Goal: Task Accomplishment & Management: Use online tool/utility

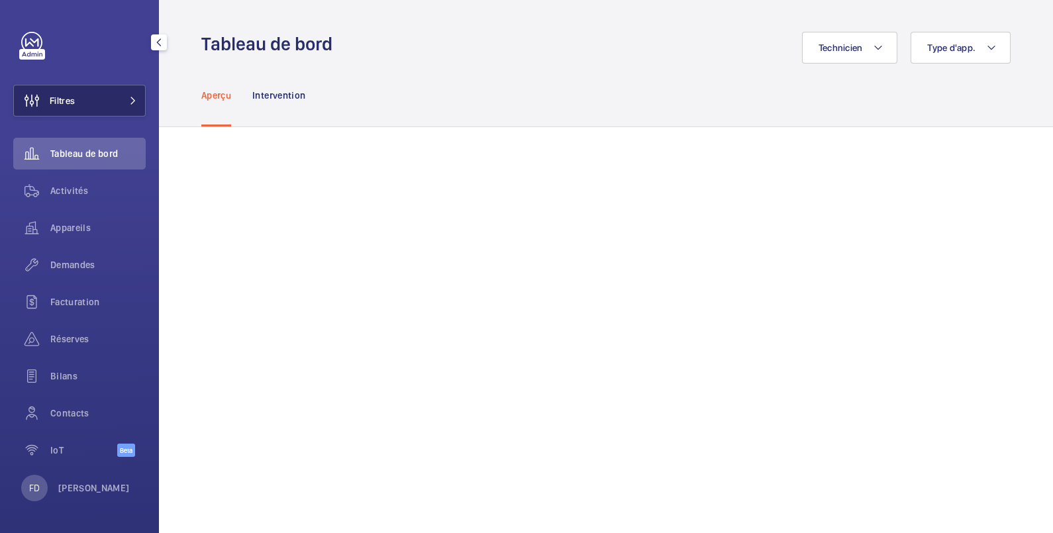
click at [78, 105] on button "Filtres" at bounding box center [79, 101] width 132 height 32
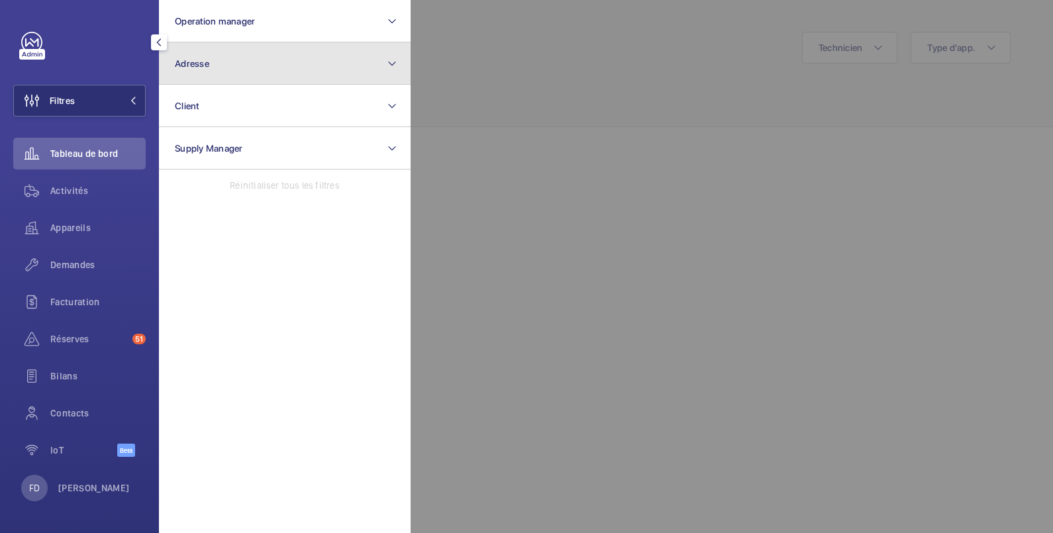
click at [199, 60] on span "Adresse" at bounding box center [192, 63] width 34 height 11
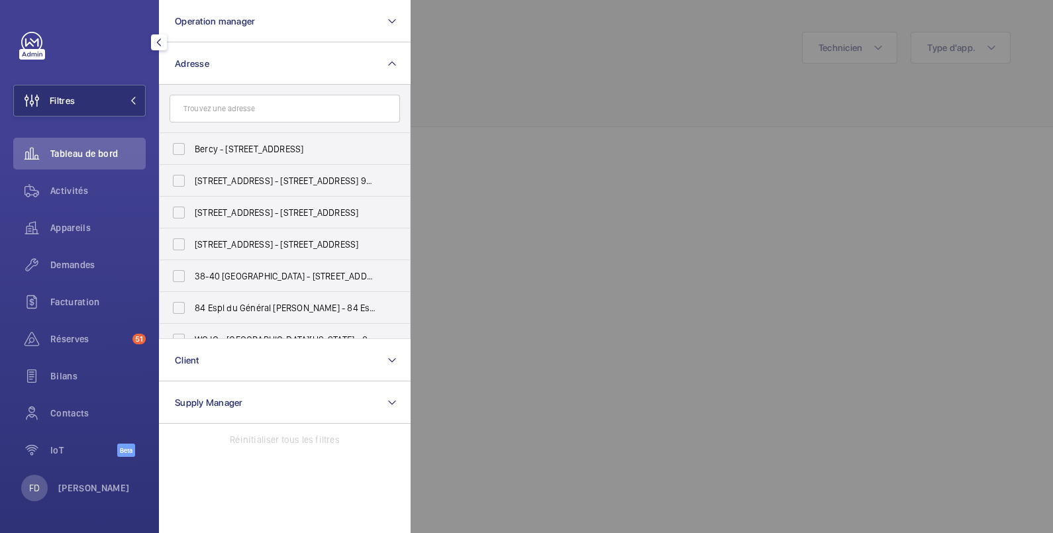
click at [223, 107] on input "text" at bounding box center [285, 109] width 231 height 28
type input "[PERSON_NAME]"
click at [231, 147] on span "[PERSON_NAME]" at bounding box center [253, 149] width 70 height 11
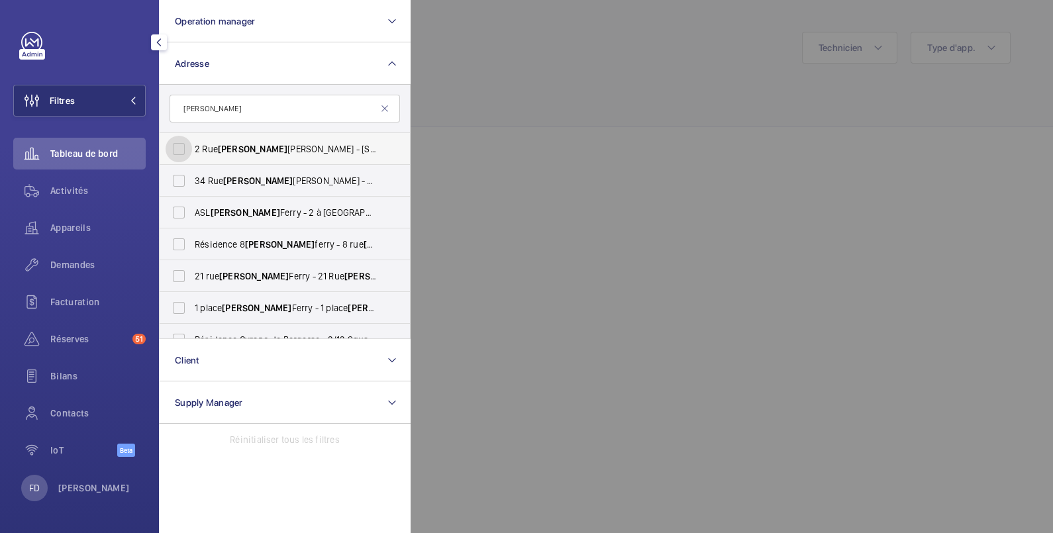
click at [192, 147] on input "[STREET_ADDRESS][PERSON_NAME][PERSON_NAME]" at bounding box center [179, 149] width 26 height 26
checkbox input "true"
click at [492, 146] on div at bounding box center [937, 266] width 1053 height 533
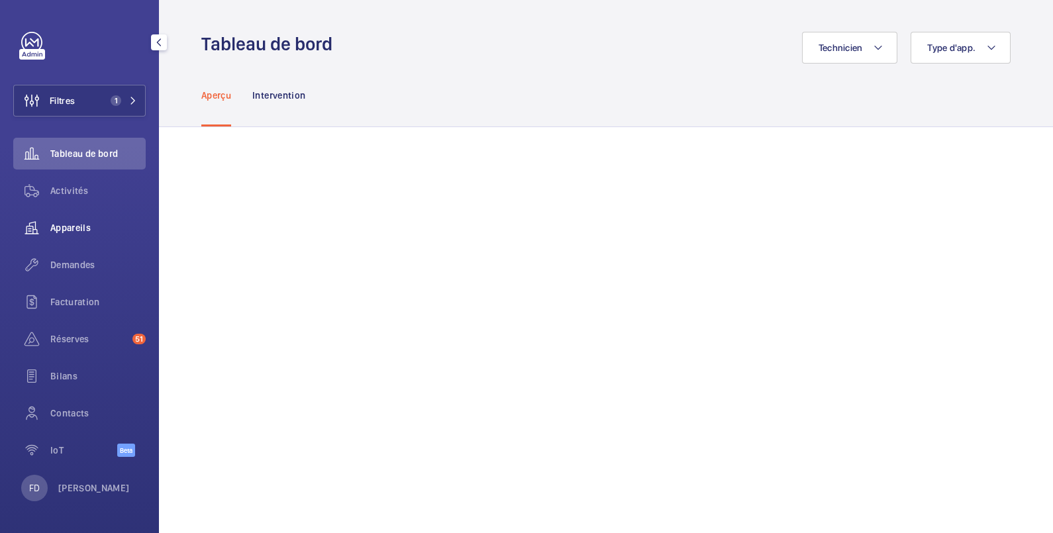
click at [81, 230] on span "Appareils" at bounding box center [97, 227] width 95 height 13
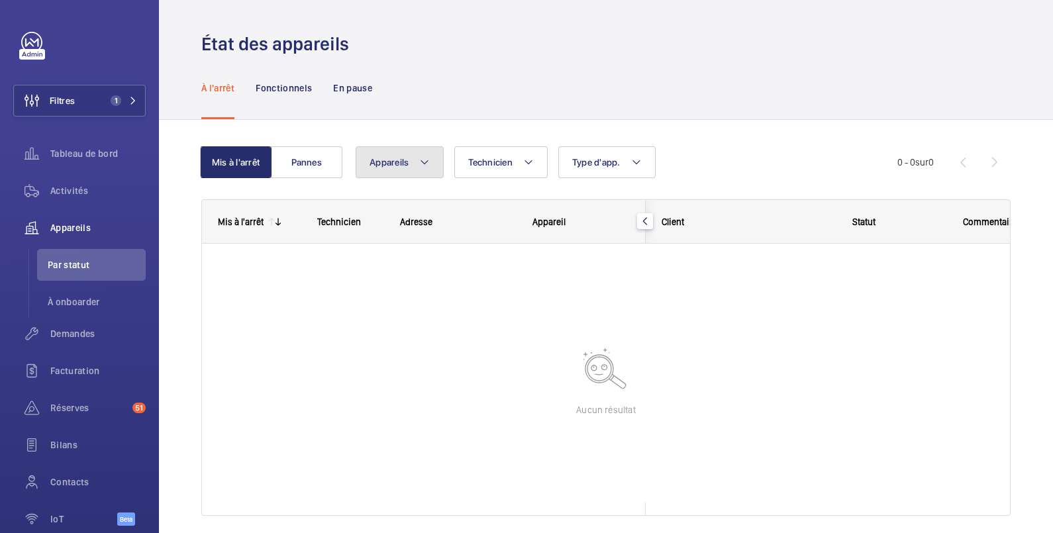
click at [384, 160] on span "Appareils" at bounding box center [389, 162] width 39 height 11
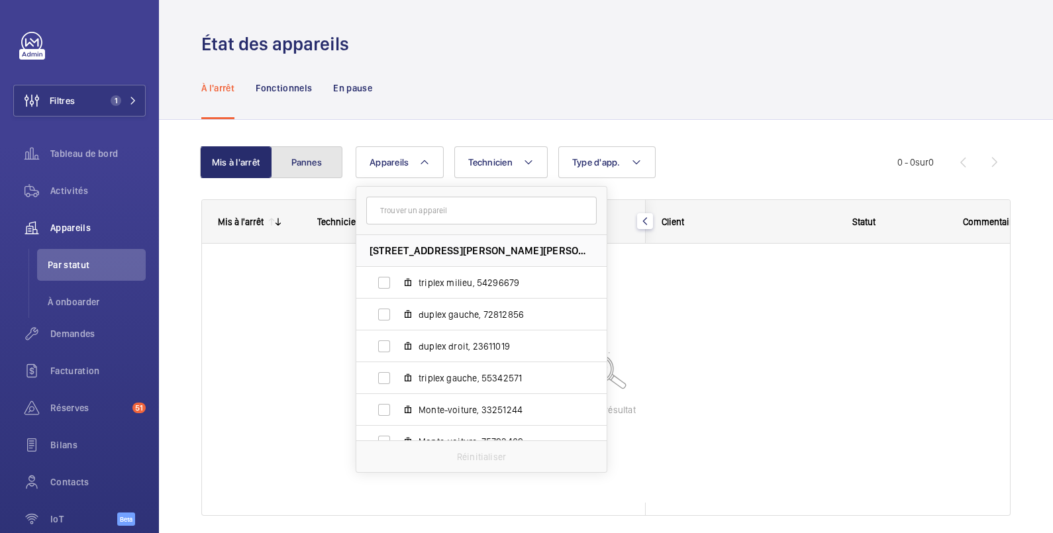
click at [307, 163] on button "Pannes" at bounding box center [307, 162] width 72 height 32
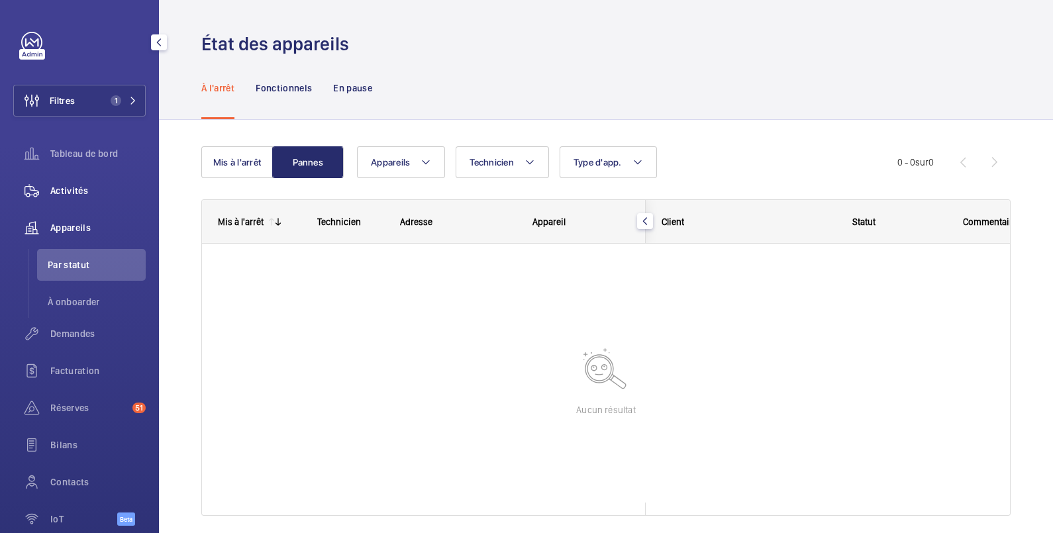
click at [51, 191] on span "Activités" at bounding box center [97, 190] width 95 height 13
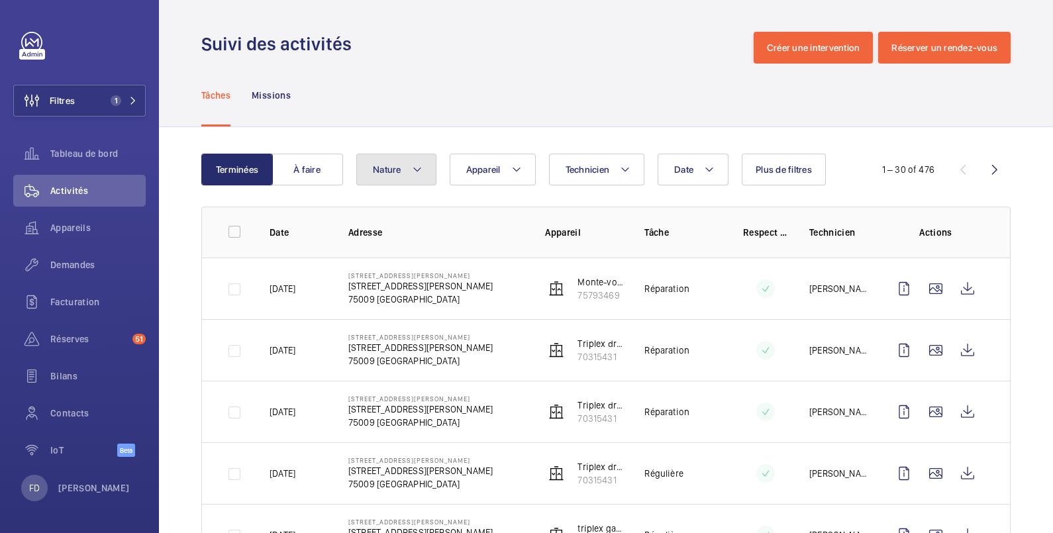
drag, startPoint x: 376, startPoint y: 168, endPoint x: 397, endPoint y: 169, distance: 21.2
click at [381, 168] on span "Nature" at bounding box center [387, 169] width 28 height 11
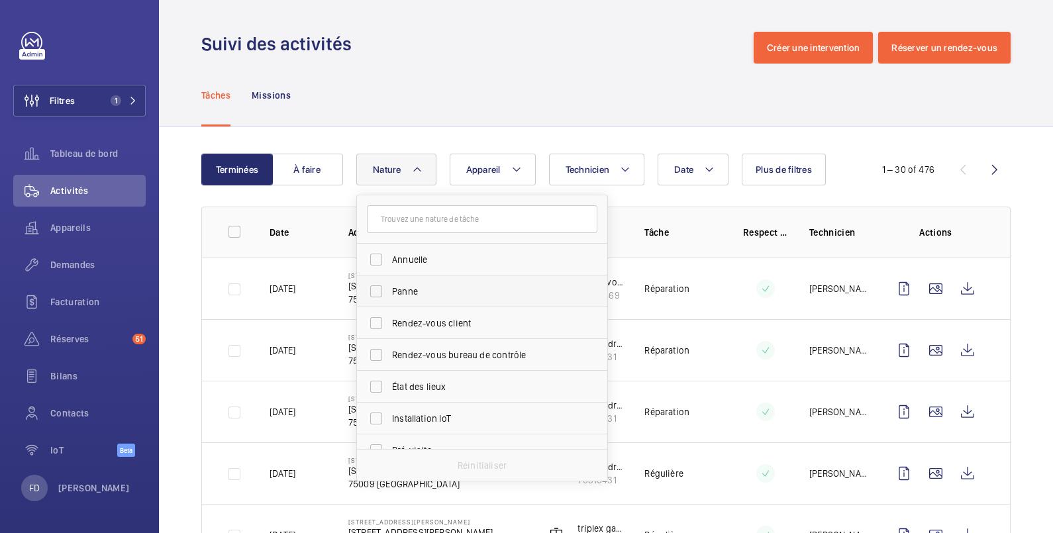
click at [416, 291] on span "Panne" at bounding box center [483, 291] width 182 height 13
click at [389, 291] on input "Panne" at bounding box center [376, 291] width 26 height 26
checkbox input "true"
click at [617, 81] on div "Tâches Missions" at bounding box center [605, 95] width 809 height 63
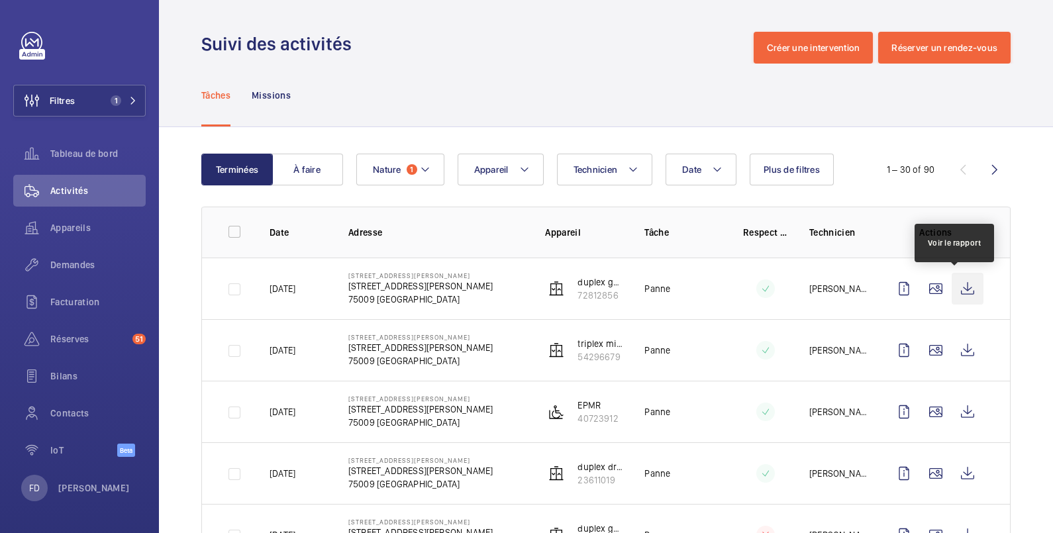
click at [955, 288] on wm-front-icon-button at bounding box center [968, 289] width 32 height 32
click at [76, 268] on span "Demandes" at bounding box center [97, 264] width 95 height 13
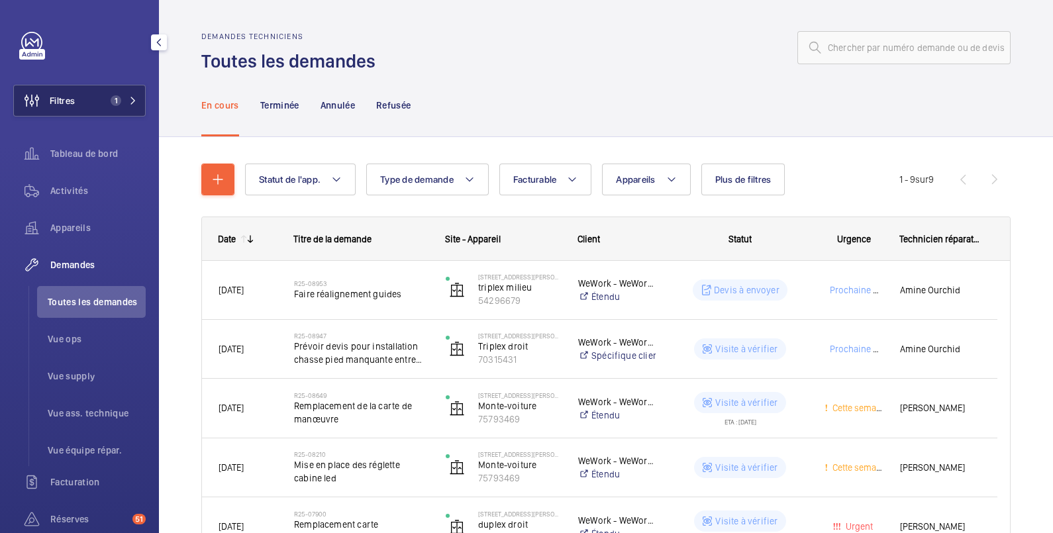
click at [93, 103] on button "Filtres 1" at bounding box center [79, 101] width 132 height 32
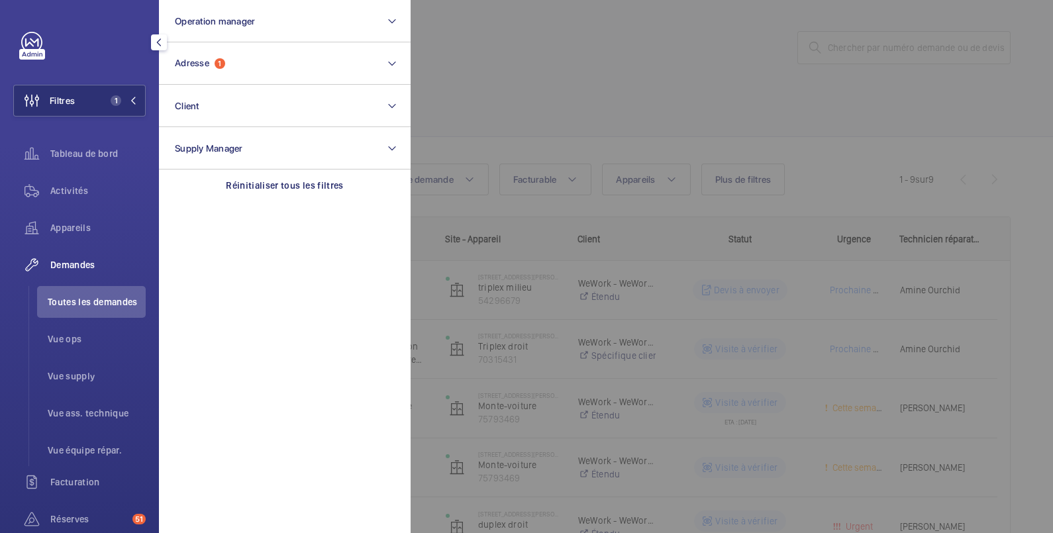
click at [539, 76] on div at bounding box center [937, 266] width 1053 height 533
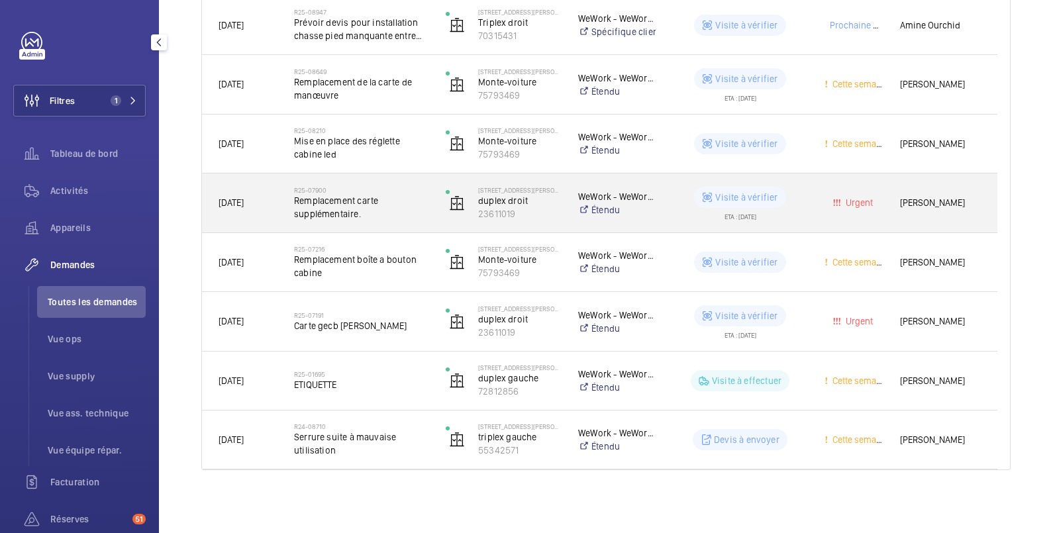
scroll to position [103, 0]
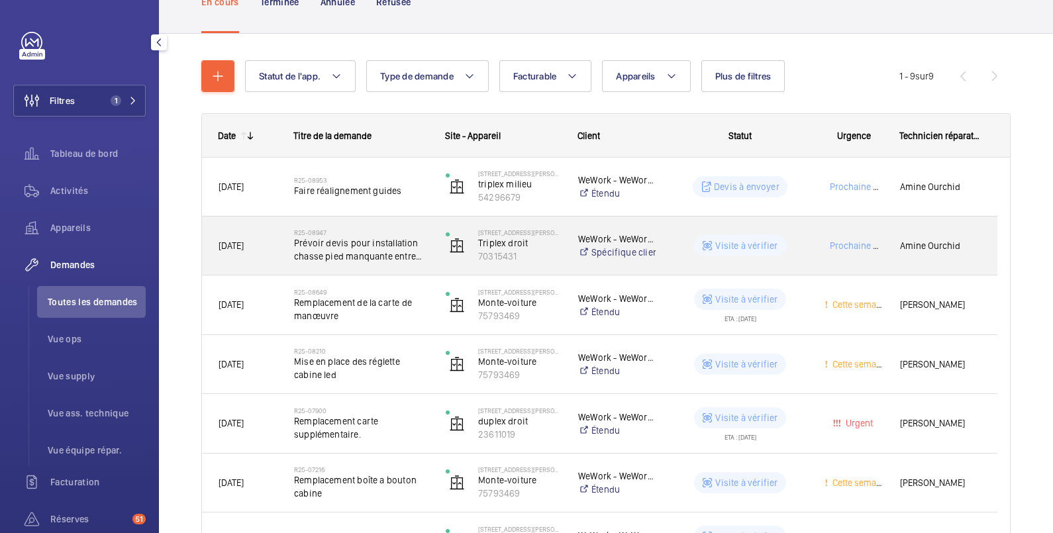
click at [702, 235] on div "Visite à vérifier" at bounding box center [739, 245] width 91 height 21
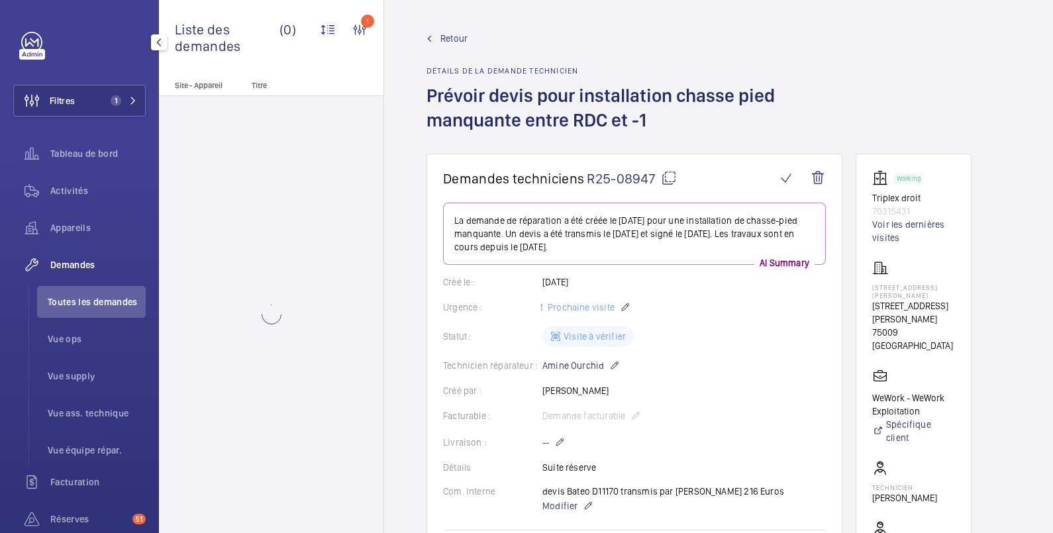
scroll to position [221, 0]
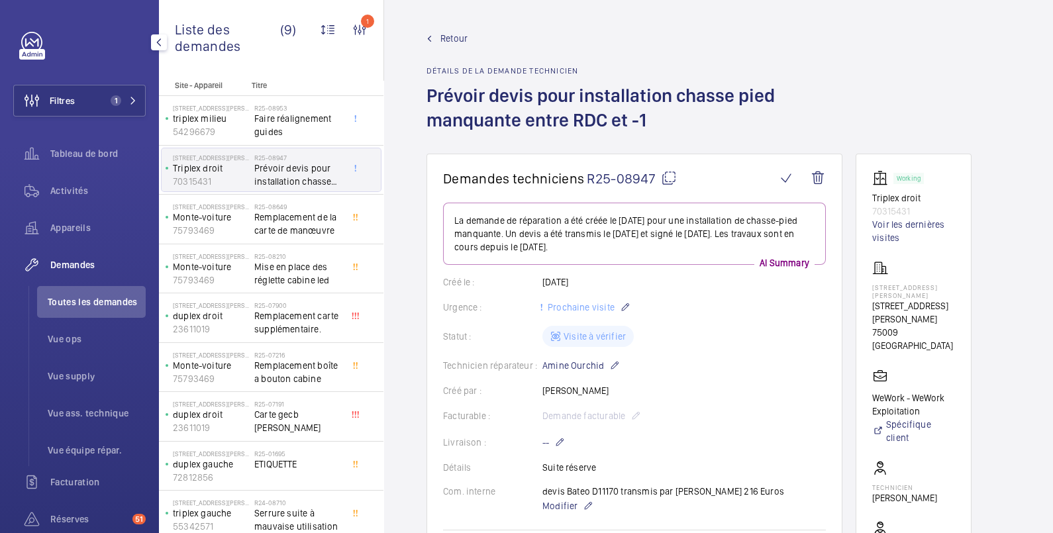
click at [441, 36] on link "Retour" at bounding box center [635, 38] width 416 height 13
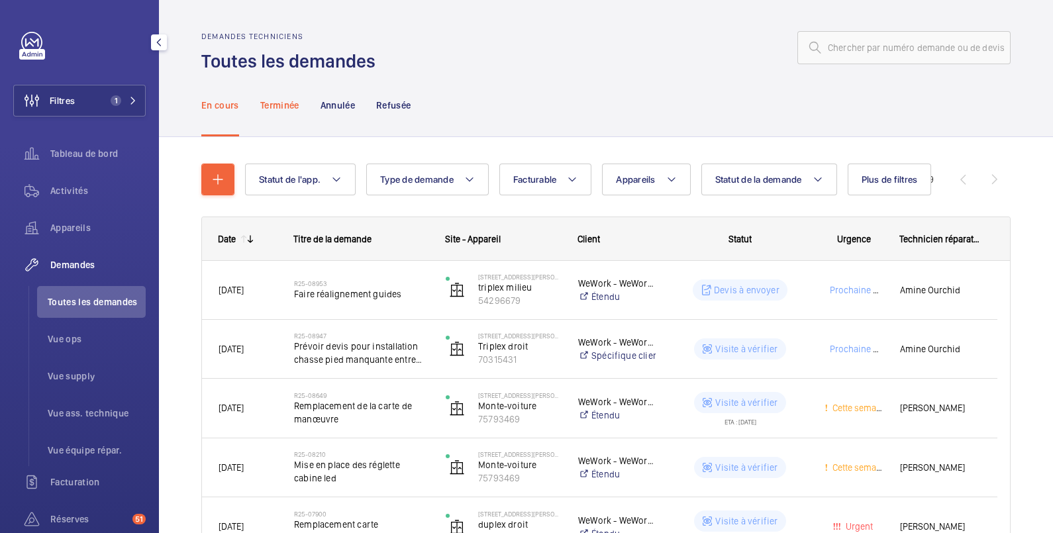
click at [289, 103] on p "Terminée" at bounding box center [279, 105] width 39 height 13
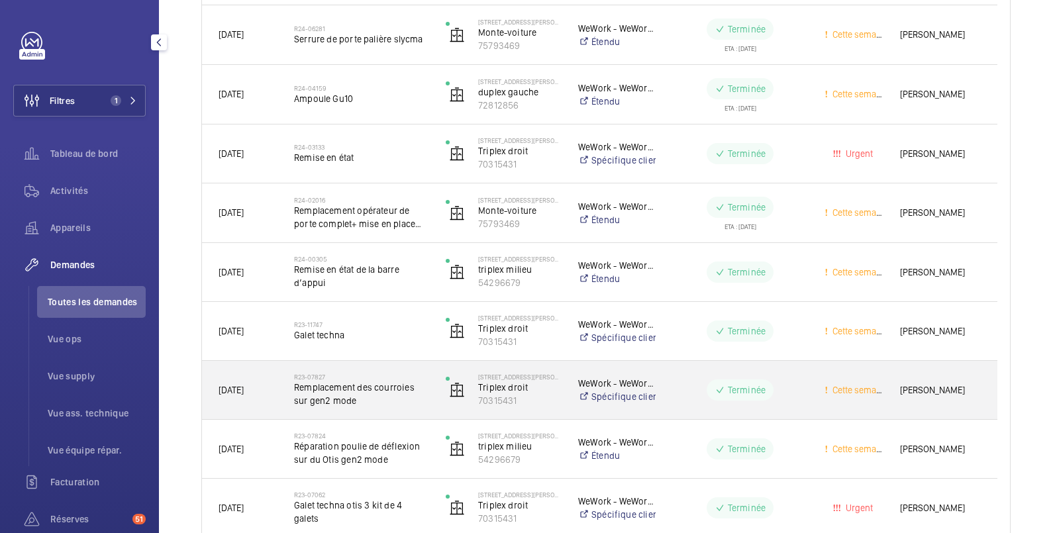
scroll to position [1545, 0]
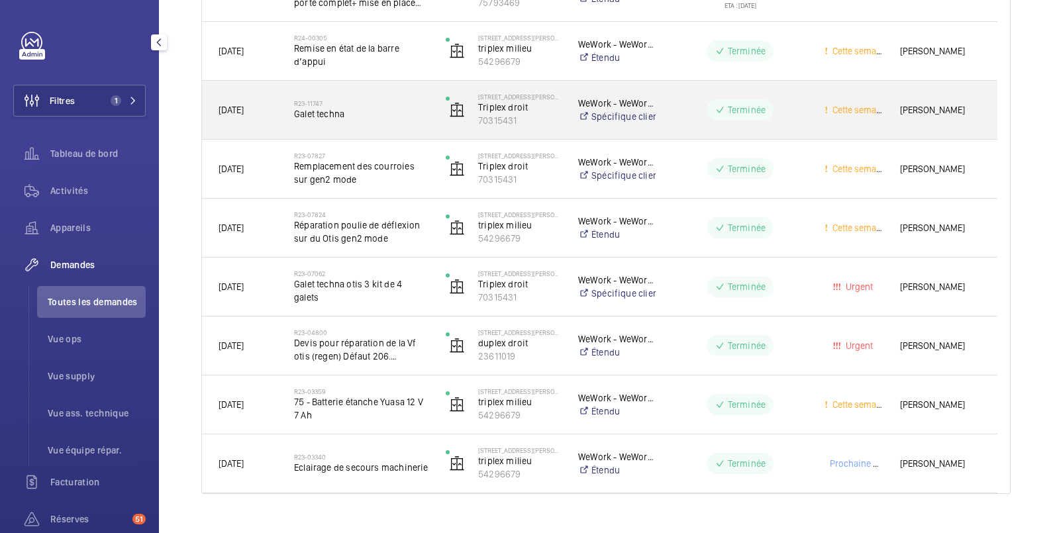
click at [709, 123] on div "Terminée" at bounding box center [732, 110] width 150 height 48
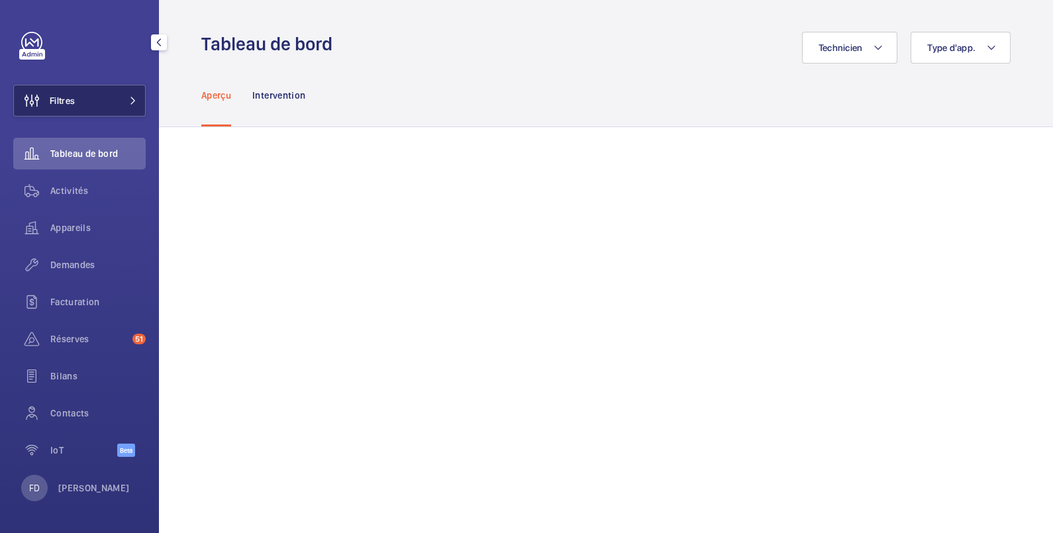
click at [93, 100] on button "Filtres" at bounding box center [79, 101] width 132 height 32
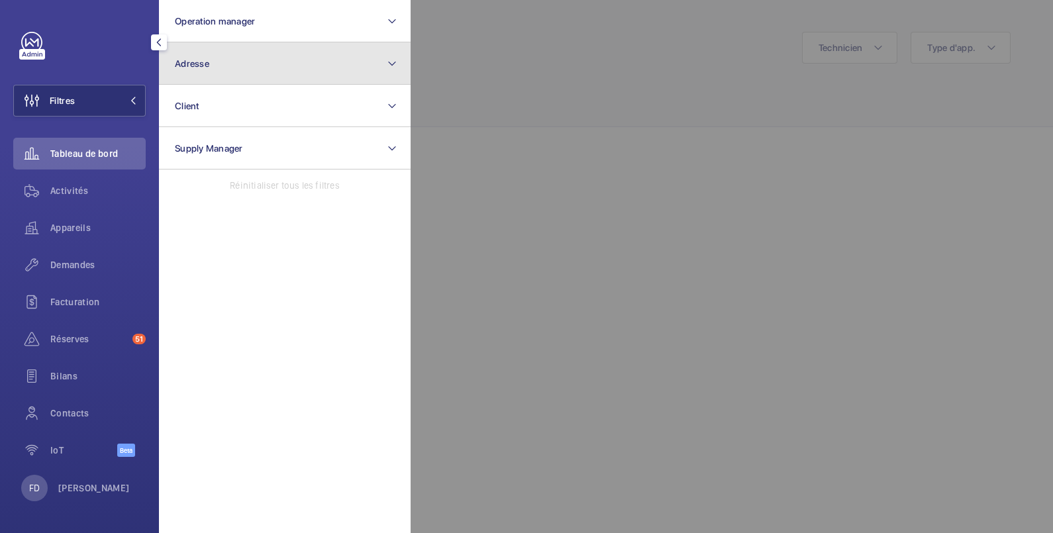
click at [249, 60] on button "Adresse" at bounding box center [285, 63] width 252 height 42
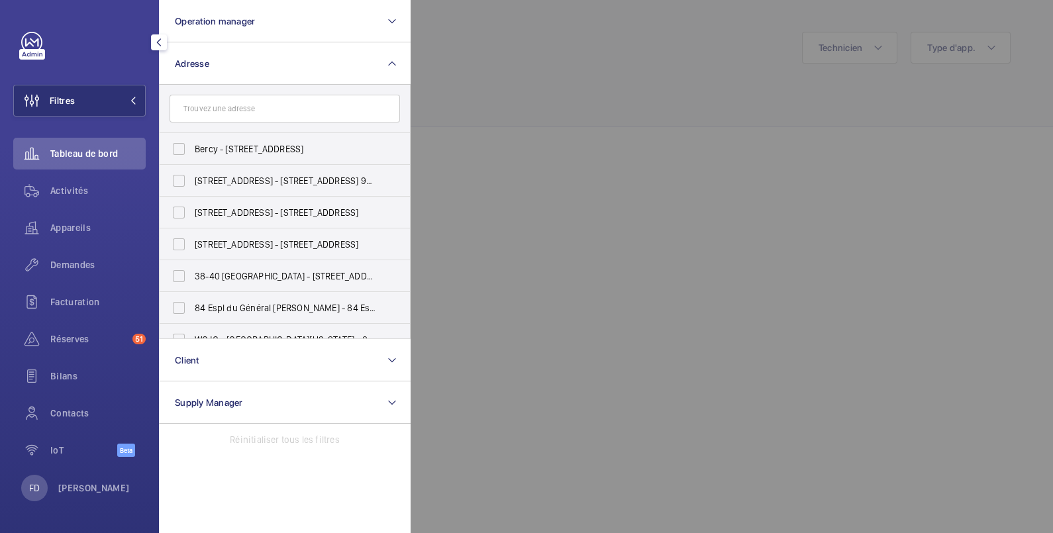
click at [209, 106] on input "text" at bounding box center [285, 109] width 231 height 28
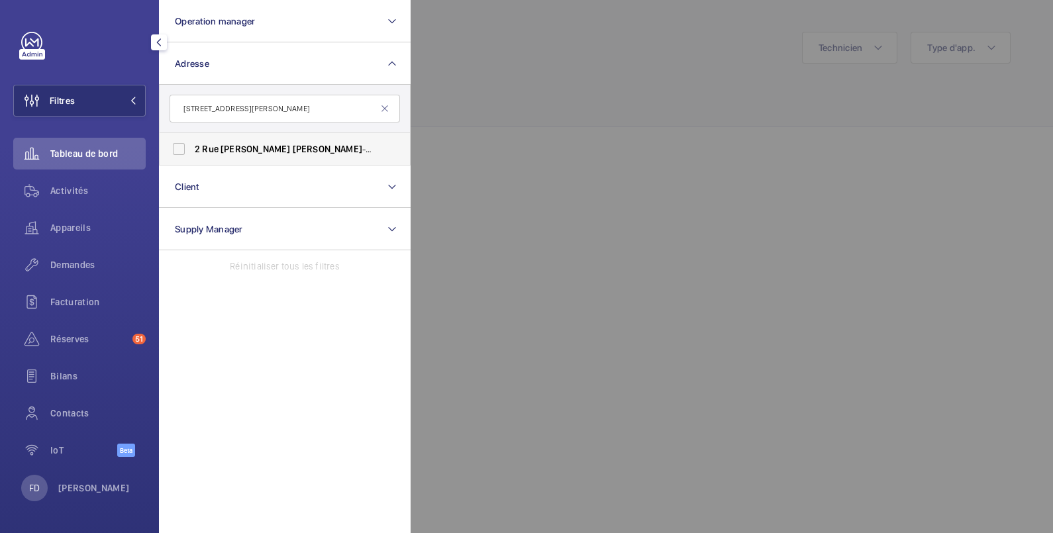
type input "[STREET_ADDRESS][PERSON_NAME]"
click at [182, 152] on label "[STREET_ADDRESS][PERSON_NAME][PERSON_NAME]" at bounding box center [275, 149] width 231 height 32
click at [182, 152] on input "[STREET_ADDRESS][PERSON_NAME][PERSON_NAME]" at bounding box center [179, 149] width 26 height 26
checkbox input "true"
click at [503, 70] on div at bounding box center [937, 266] width 1053 height 533
